Goal: Task Accomplishment & Management: Use online tool/utility

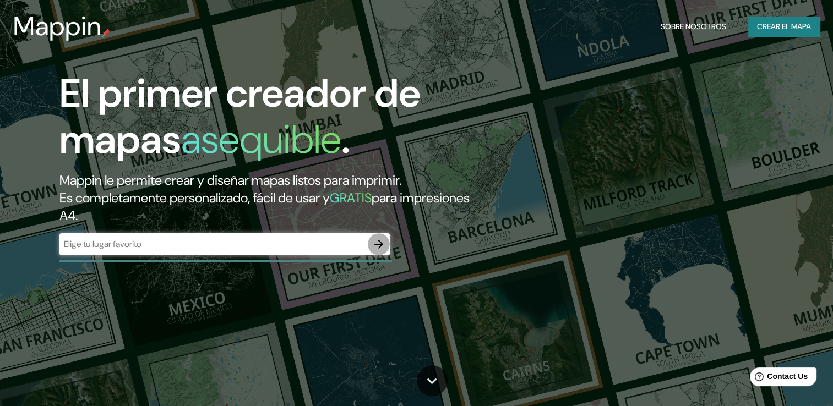
click at [377, 242] on icon "button" at bounding box center [378, 244] width 13 height 13
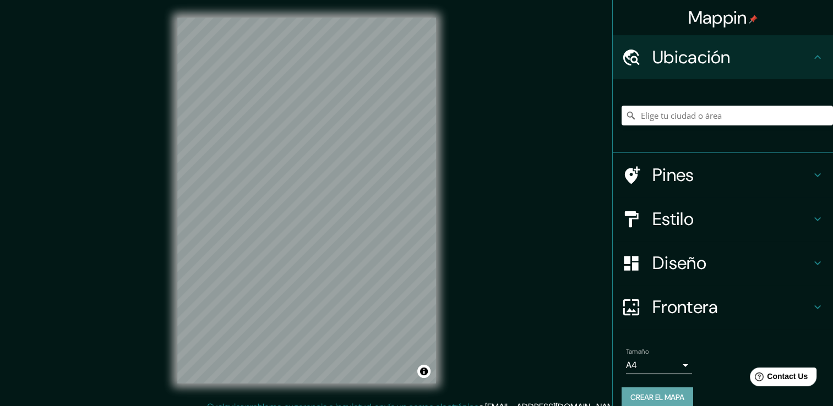
click at [658, 395] on font "Crear el mapa" at bounding box center [657, 398] width 54 height 14
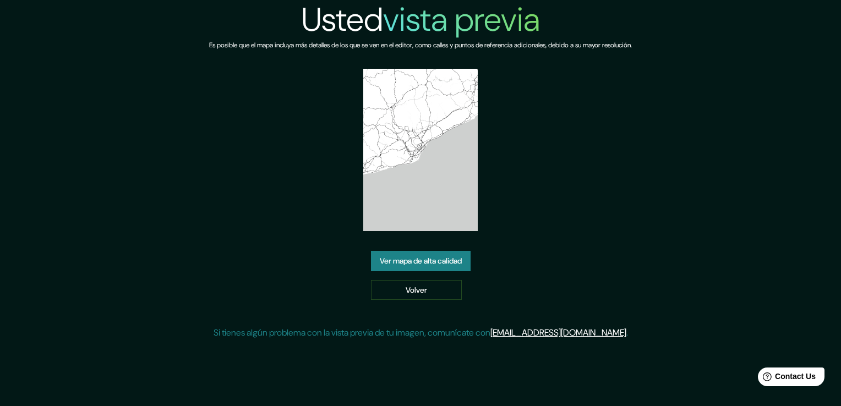
click at [469, 258] on link "Ver mapa de alta calidad" at bounding box center [421, 261] width 100 height 20
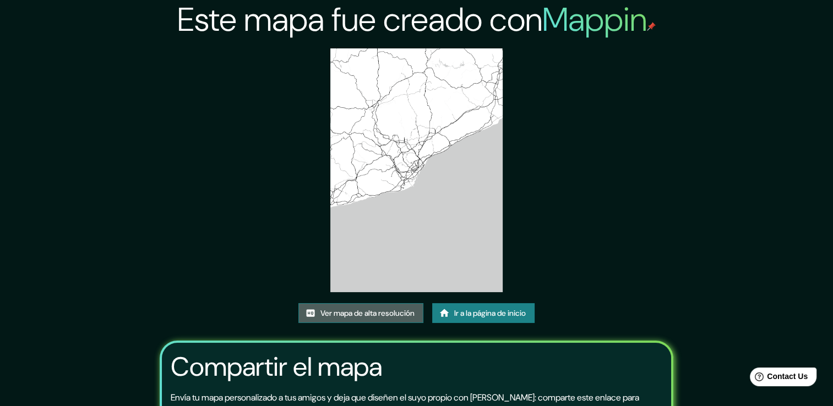
click at [393, 311] on font "Ver mapa de alta resolución" at bounding box center [367, 314] width 94 height 14
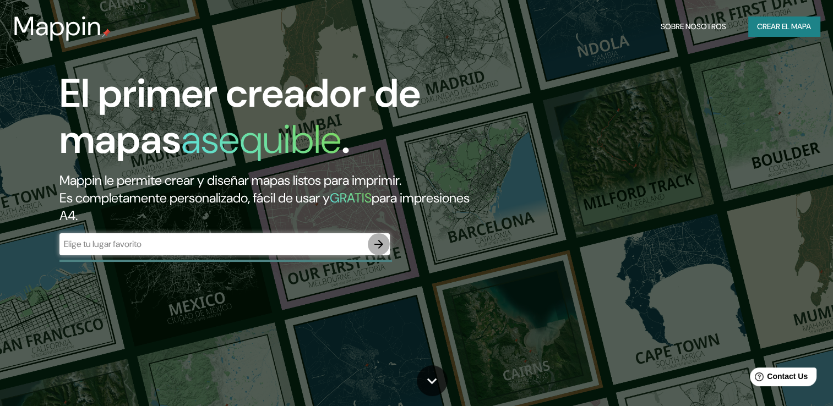
click at [379, 241] on icon "button" at bounding box center [378, 244] width 9 height 9
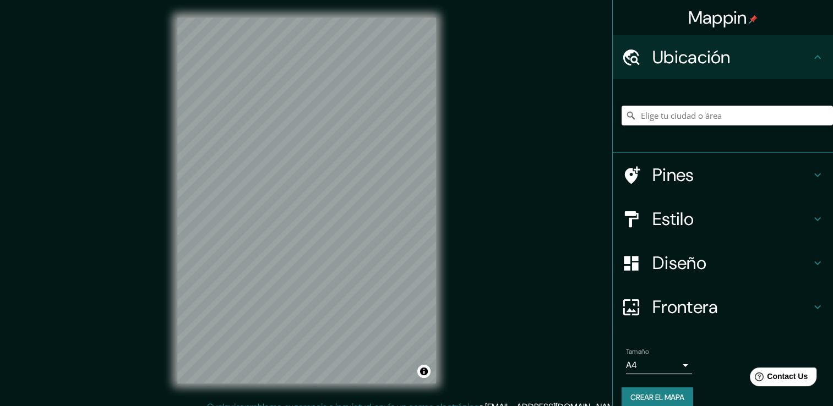
click at [754, 119] on input "Elige tu ciudad o área" at bounding box center [727, 116] width 211 height 20
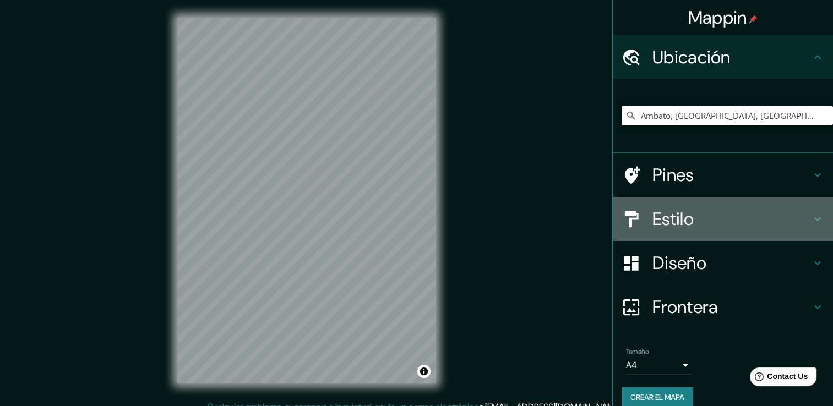
click at [813, 217] on icon at bounding box center [817, 219] width 13 height 13
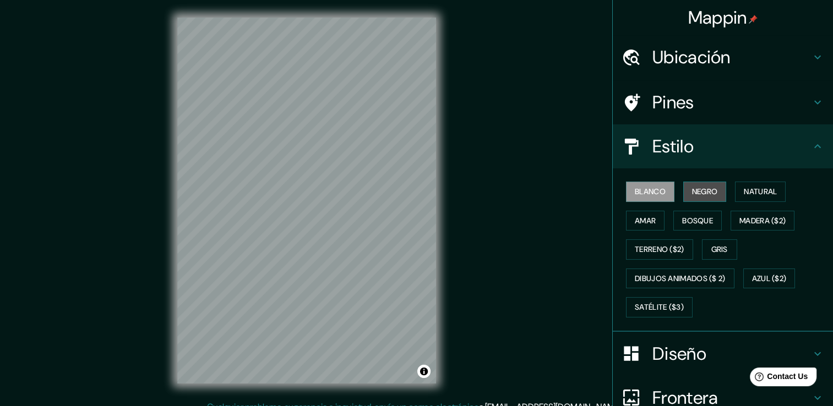
click at [707, 189] on font "Negro" at bounding box center [705, 192] width 26 height 14
click at [650, 185] on font "Blanco" at bounding box center [650, 192] width 31 height 14
click at [693, 185] on font "Negro" at bounding box center [705, 192] width 26 height 14
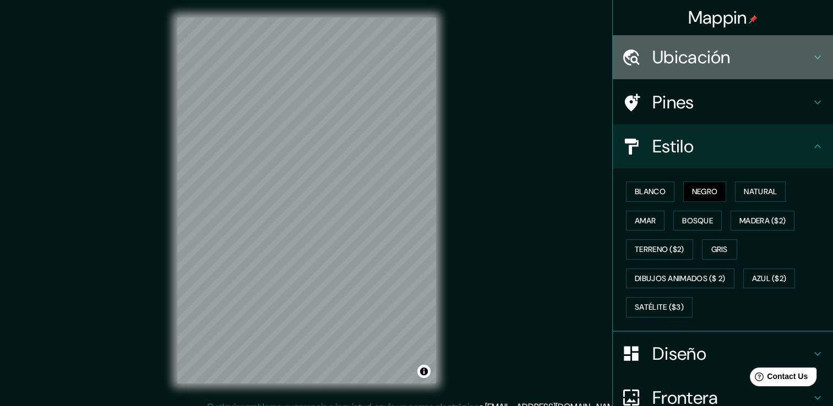
click at [814, 57] on icon at bounding box center [817, 58] width 7 height 4
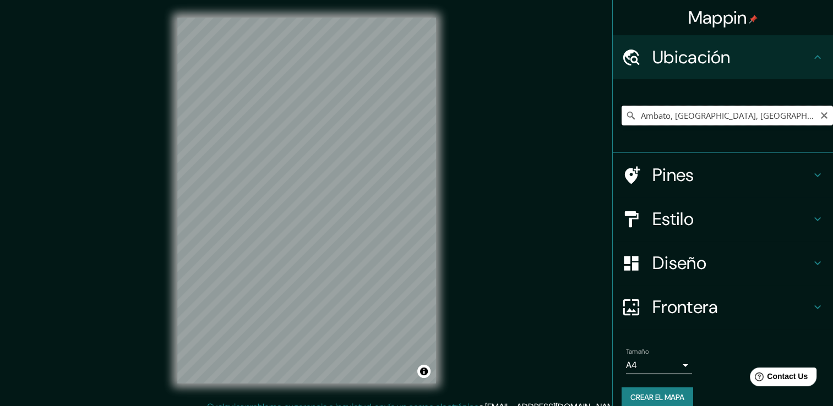
drag, startPoint x: 798, startPoint y: 113, endPoint x: 668, endPoint y: 111, distance: 130.5
click at [668, 111] on input "Ambato, Provincia de Tungurahua, Ecuador" at bounding box center [727, 116] width 211 height 20
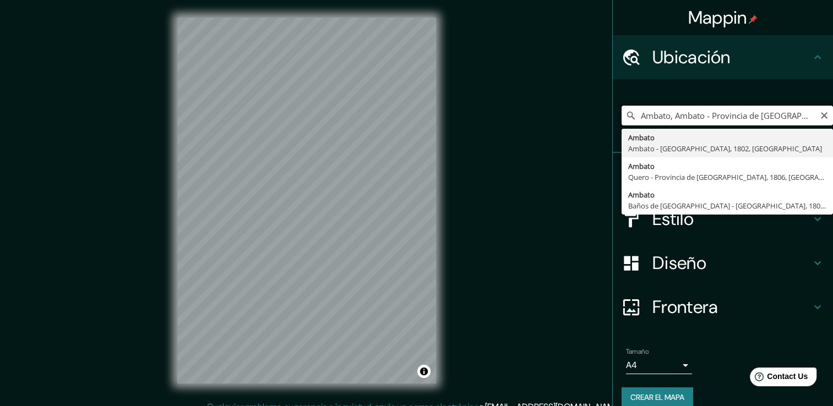
click at [700, 115] on input "Ambato, Ambato - Provincia de Tungurahua, 1802, Ecuador" at bounding box center [727, 116] width 211 height 20
drag, startPoint x: 703, startPoint y: 118, endPoint x: 814, endPoint y: 129, distance: 111.8
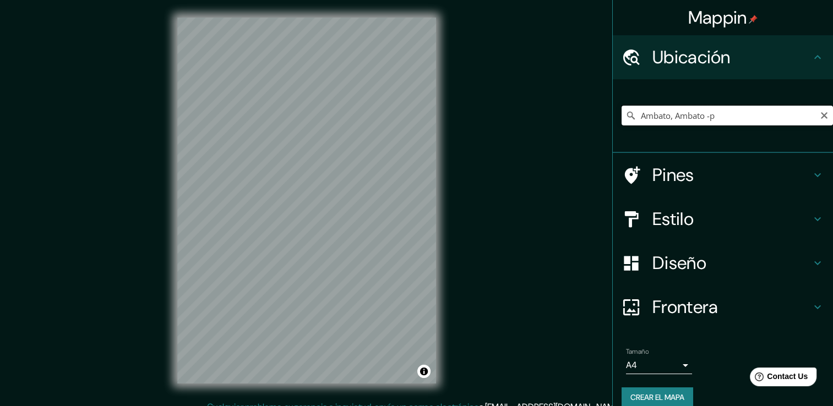
scroll to position [0, 0]
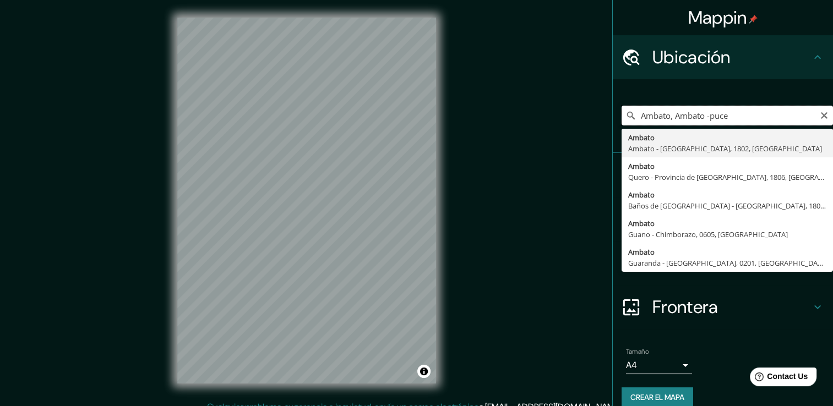
type input "Ambato, Ambato - Provincia de Tungurahua, 1802, Ecuador"
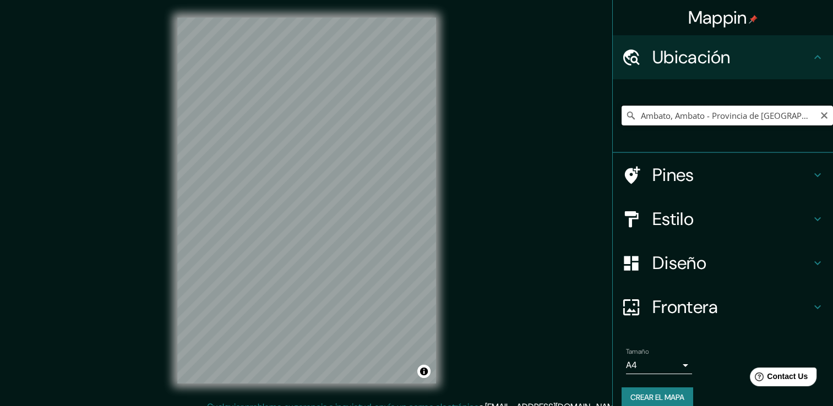
click at [709, 115] on input "Ambato, Ambato - Provincia de Tungurahua, 1802, Ecuador" at bounding box center [727, 116] width 211 height 20
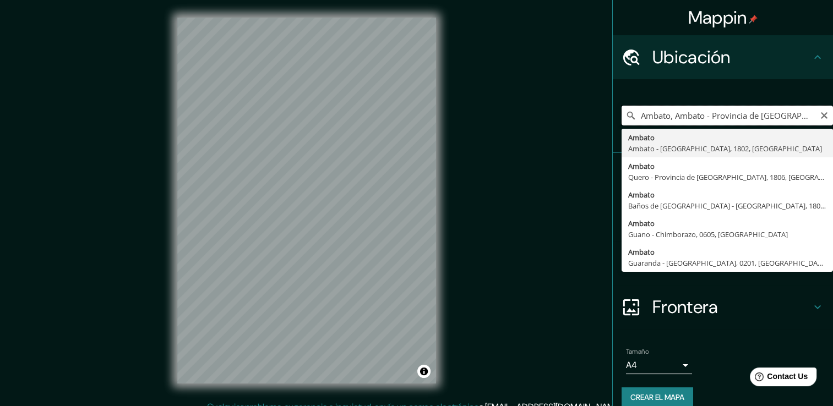
scroll to position [0, 12]
drag, startPoint x: 806, startPoint y: 116, endPoint x: 793, endPoint y: 106, distance: 15.3
click at [697, 107] on input "Ambato, Ambato - Provincia de Tungurahua, 1802, Ecuador" at bounding box center [727, 116] width 211 height 20
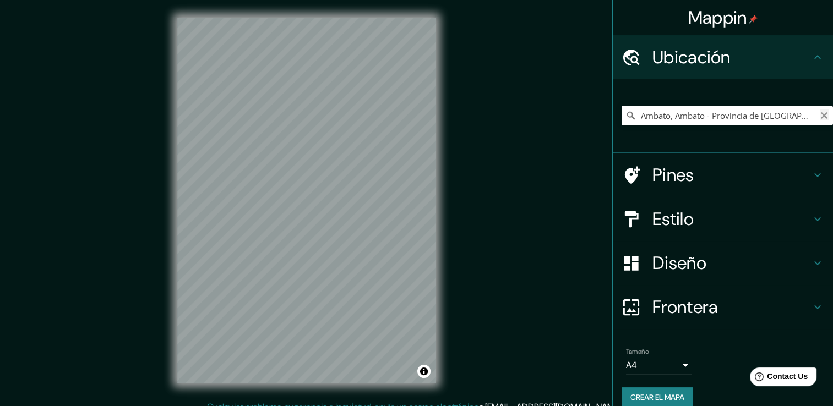
click at [820, 112] on icon "Claro" at bounding box center [824, 115] width 9 height 9
paste input "Pontificia Universidad Católica del Ecuador - Sede Ambato"
type input "Universidad Católica De Cuenca, Cuenca - Azuay, 0101, Ecuador"
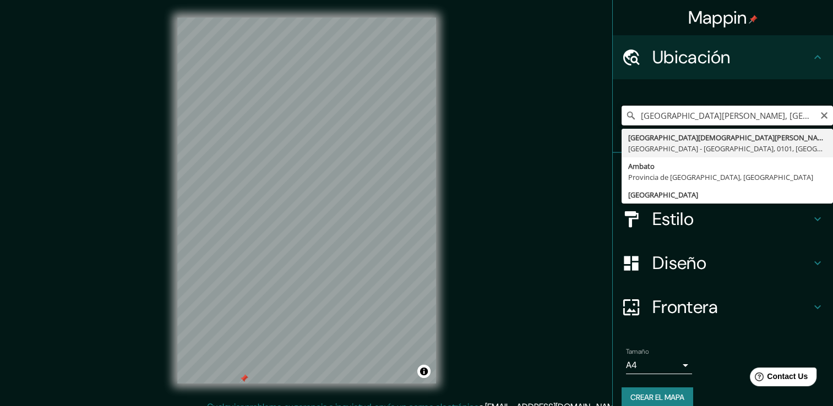
click at [770, 113] on input "Universidad Católica De Cuenca, Cuenca - Azuay, 0101, Ecuador" at bounding box center [727, 116] width 211 height 20
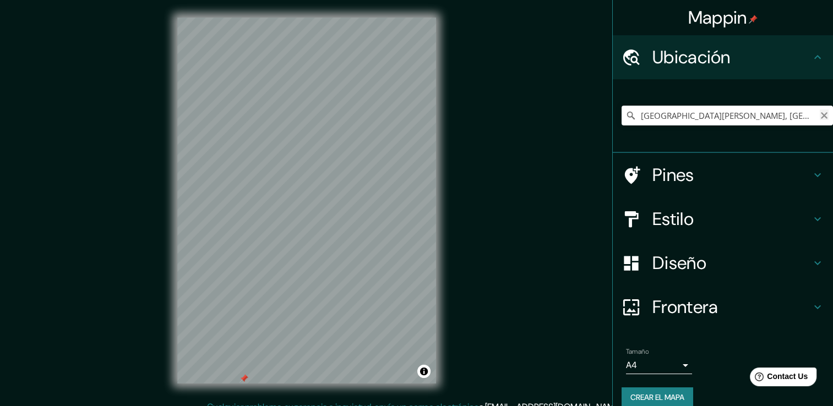
click at [820, 112] on icon "Claro" at bounding box center [824, 115] width 9 height 9
paste input "Complejo Judicial de Ambato"
click at [805, 116] on input "Judicial Drive, Glenn Dale, Maryland 20769, Estados Unidos" at bounding box center [727, 116] width 211 height 20
type input "Judicial Drive, Glenn Dale, Maryland 20769, Estados Unidos"
click at [821, 118] on icon "Claro" at bounding box center [824, 115] width 7 height 7
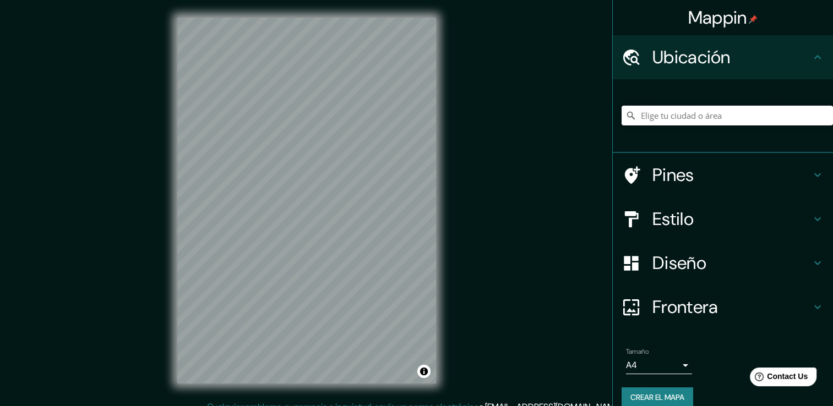
click at [699, 112] on input "Elige tu ciudad o área" at bounding box center [727, 116] width 211 height 20
paste input "P9F6+XPV, Ambato 180103"
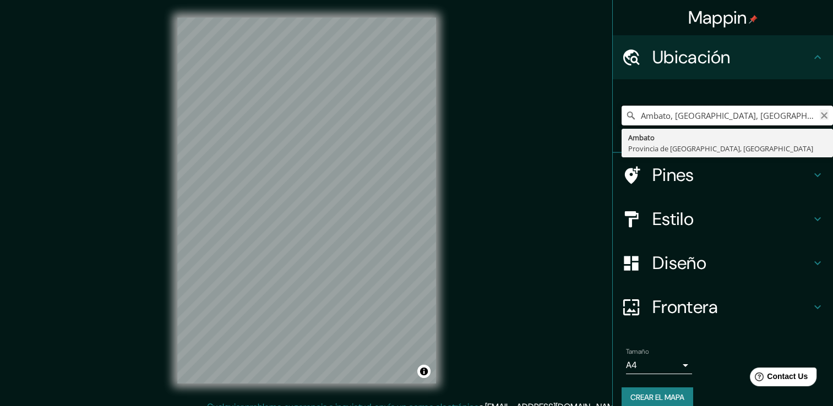
drag, startPoint x: 667, startPoint y: 117, endPoint x: 817, endPoint y: 117, distance: 149.8
click at [817, 117] on div "Ambato, Provincia de Tungurahua, Ecuador Ambato Provincia de Tungurahua, Ecuador" at bounding box center [727, 116] width 211 height 20
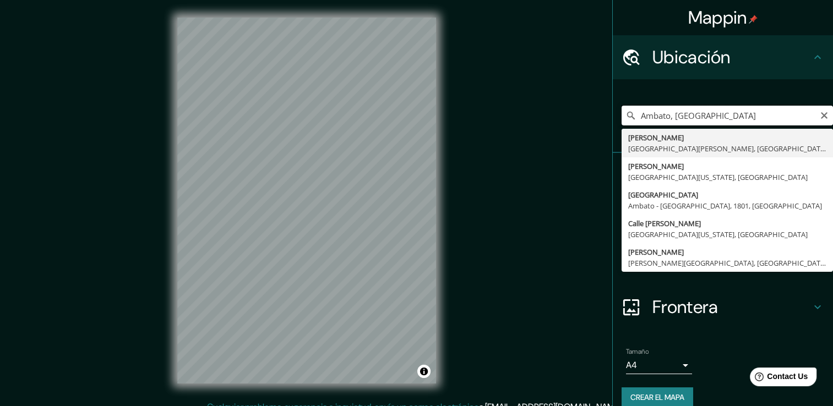
drag, startPoint x: 707, startPoint y: 113, endPoint x: 668, endPoint y: 117, distance: 39.2
click at [668, 117] on input "Ambato, uni" at bounding box center [727, 116] width 211 height 20
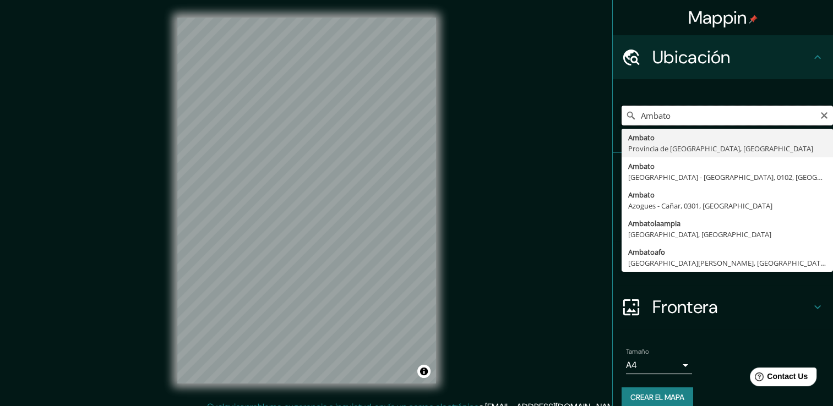
type input "Ambato, Provincia de Tungurahua, Ecuador"
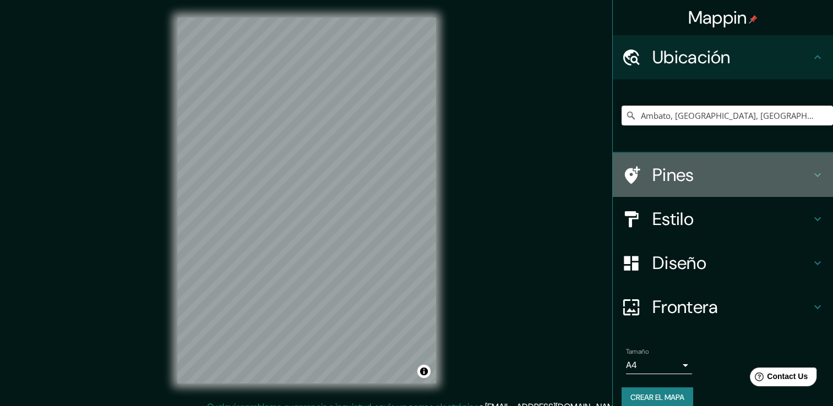
click at [662, 168] on h4 "Pines" at bounding box center [731, 175] width 159 height 22
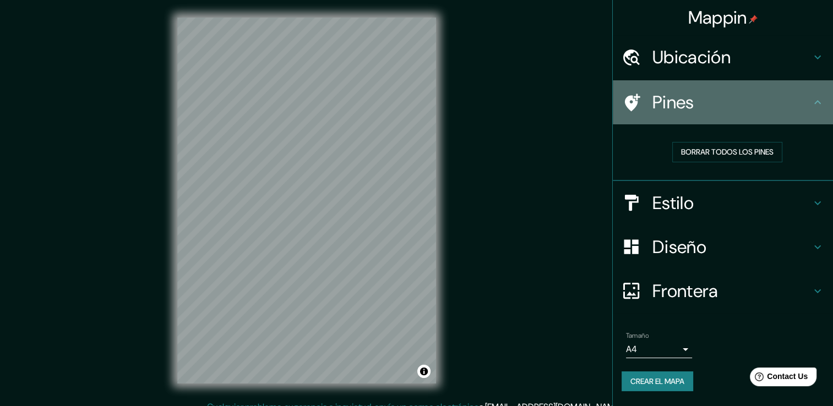
click at [819, 98] on icon at bounding box center [817, 102] width 13 height 13
click at [699, 109] on h4 "Pines" at bounding box center [731, 102] width 159 height 22
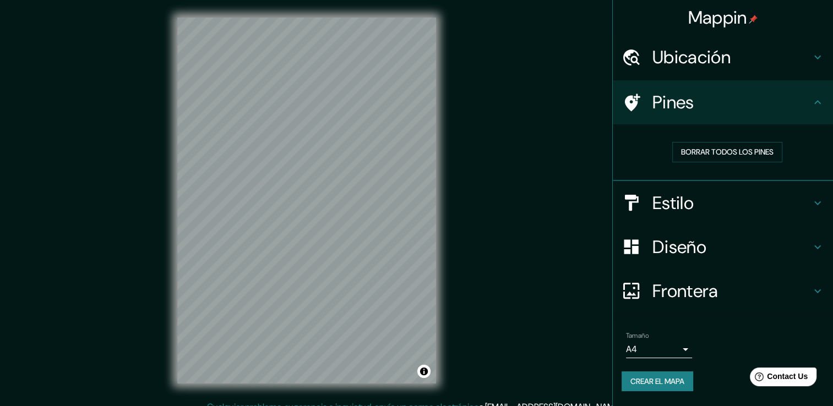
click at [266, 397] on div "© Mapbox © OpenStreetMap Improve this map" at bounding box center [307, 200] width 294 height 401
click at [802, 58] on h4 "Ubicación" at bounding box center [731, 57] width 159 height 22
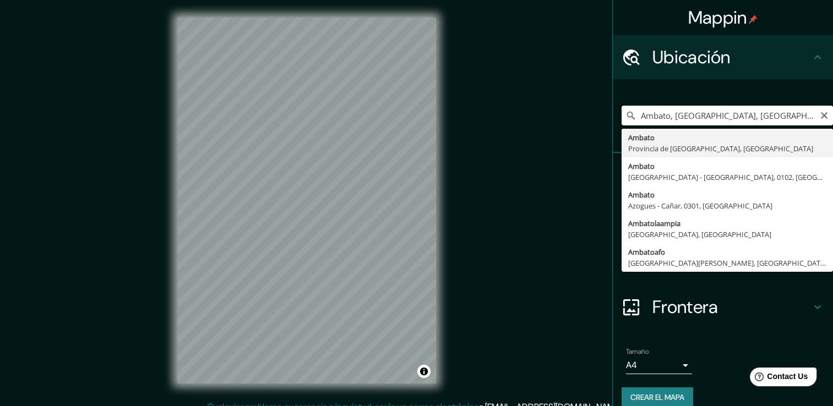
drag, startPoint x: 774, startPoint y: 116, endPoint x: 672, endPoint y: 124, distance: 102.2
click at [672, 124] on input "Ambato, Provincia de Tungurahua, Ecuador" at bounding box center [727, 116] width 211 height 20
